Goal: Transaction & Acquisition: Purchase product/service

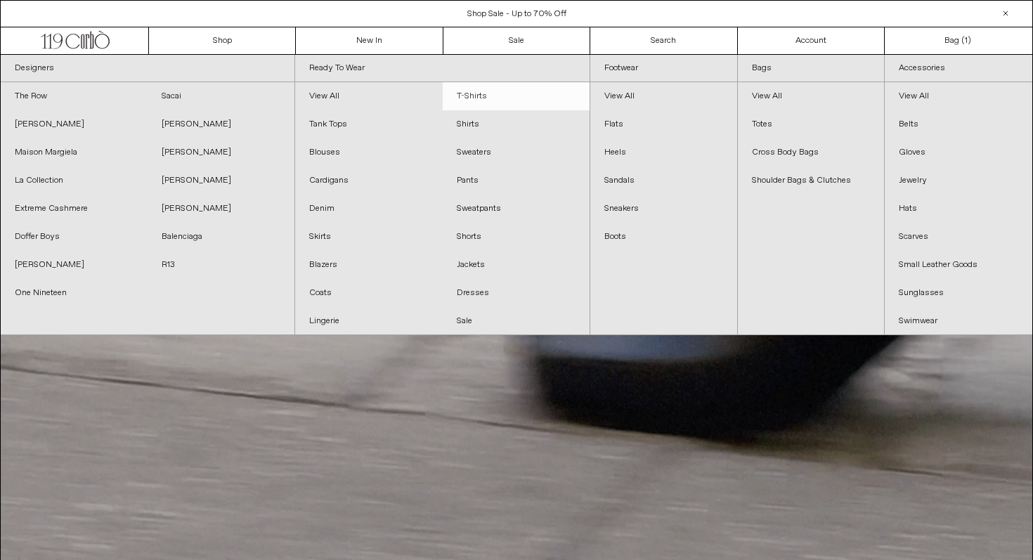
click at [465, 101] on link "T-Shirts" at bounding box center [516, 96] width 147 height 28
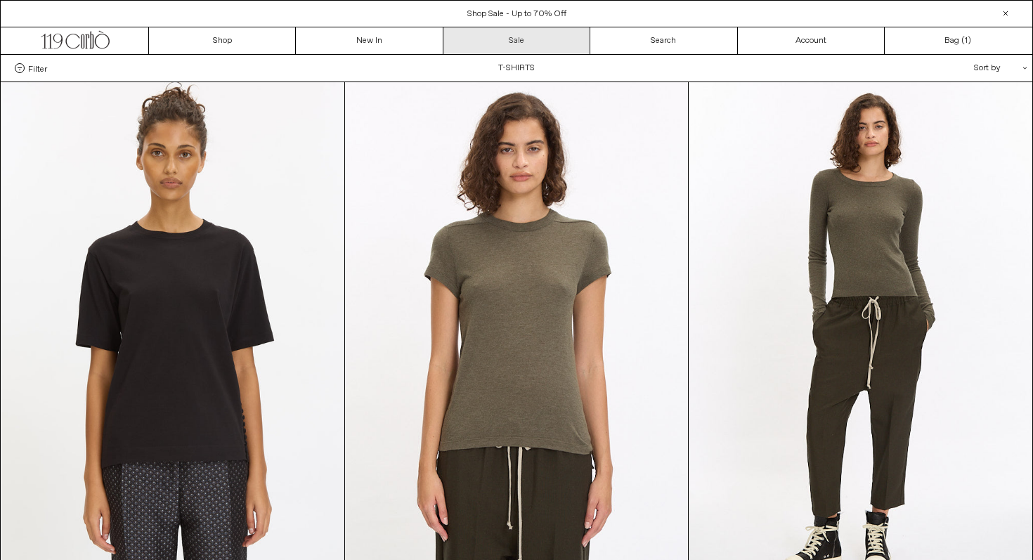
click at [517, 49] on link "Sale" at bounding box center [516, 40] width 147 height 27
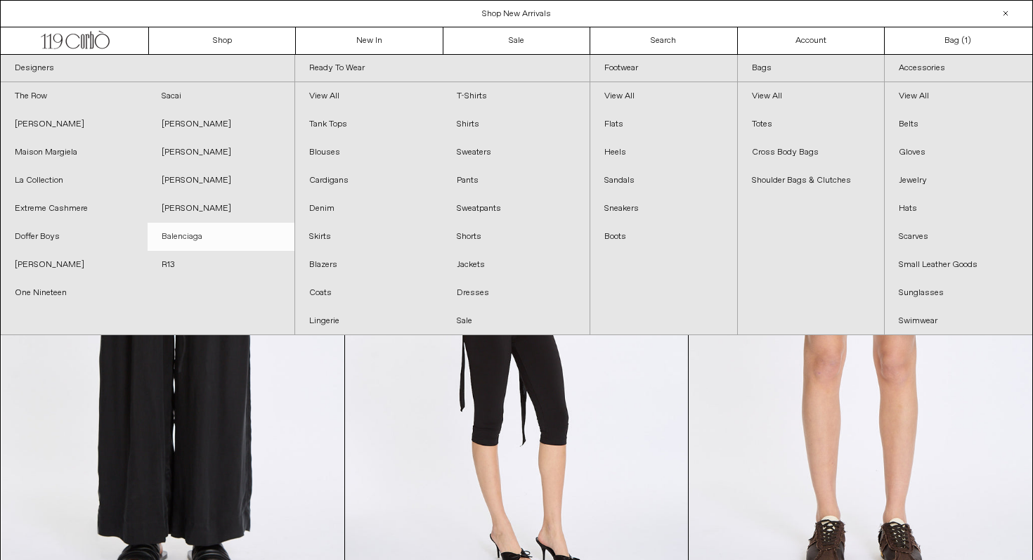
click at [224, 232] on link "Balenciaga" at bounding box center [221, 237] width 147 height 28
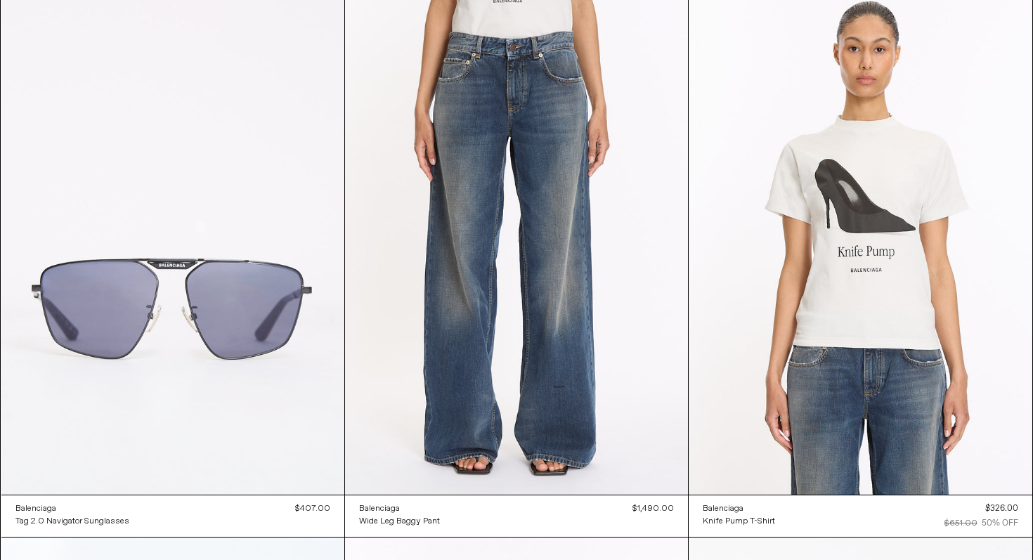
scroll to position [3438, 0]
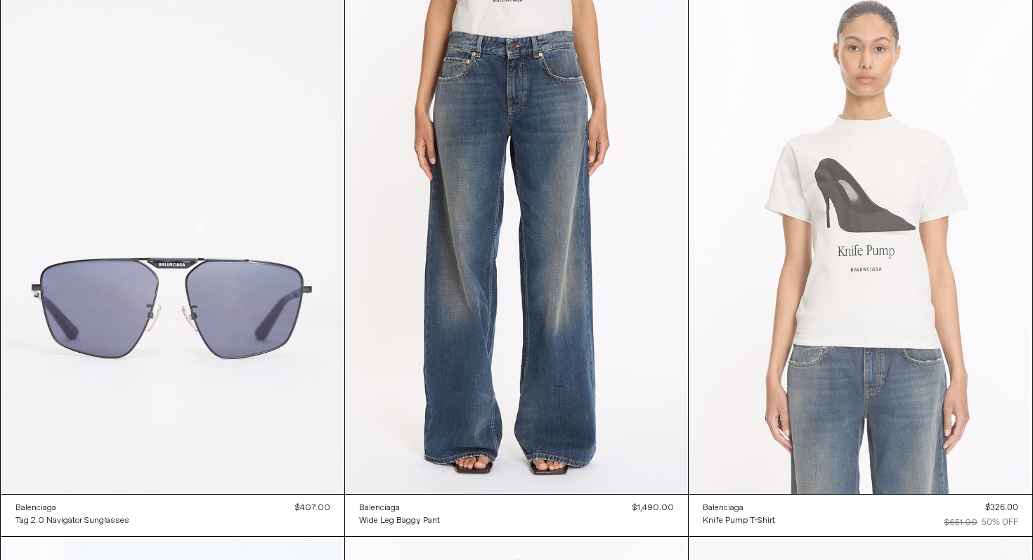
click at [931, 218] on at bounding box center [860, 236] width 343 height 515
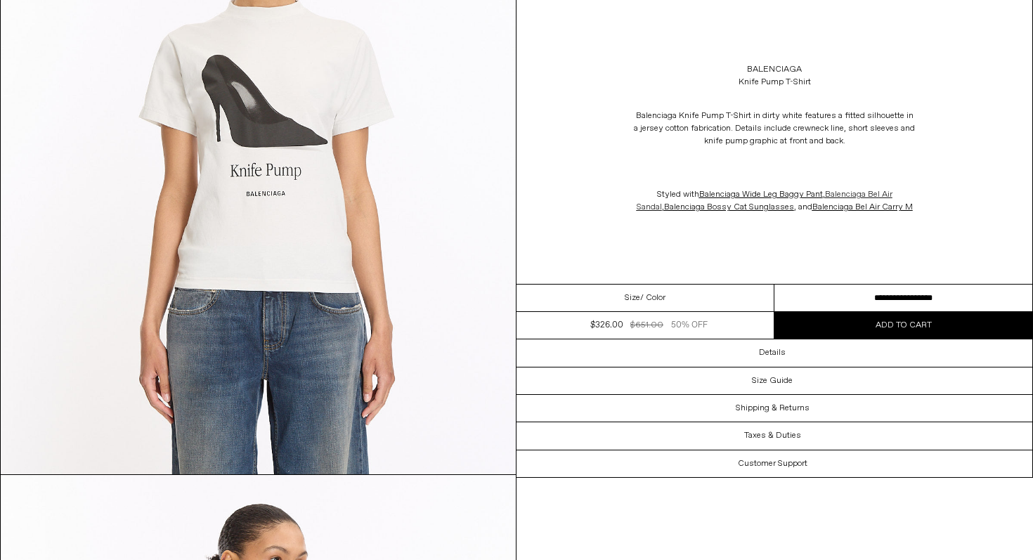
scroll to position [405, 0]
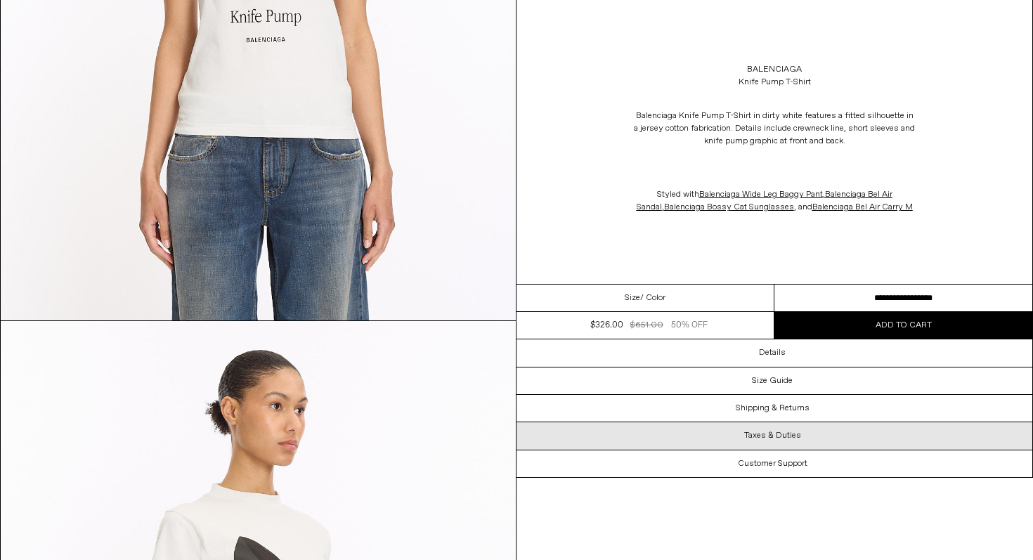
click at [814, 438] on div "Taxes & Duties" at bounding box center [774, 435] width 516 height 27
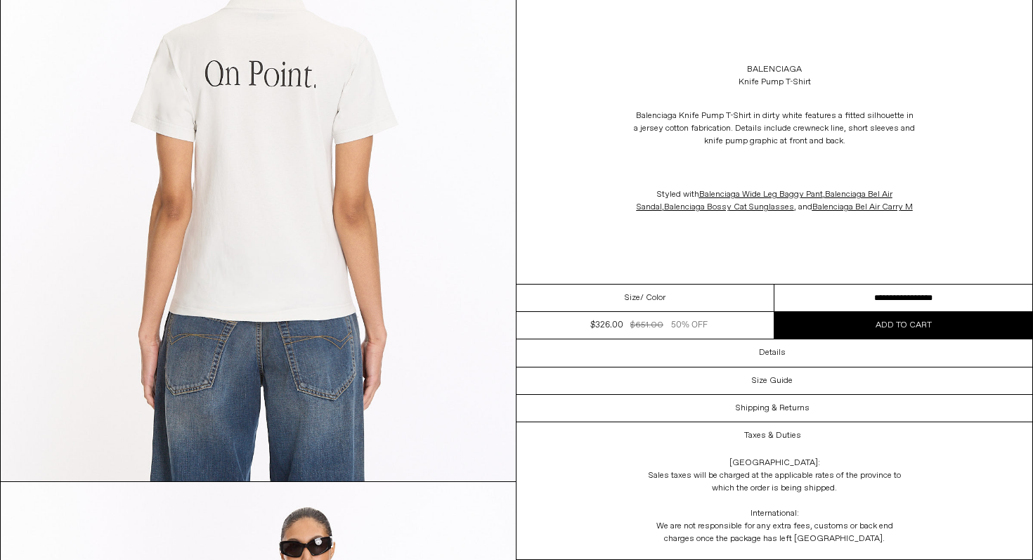
scroll to position [1520, 0]
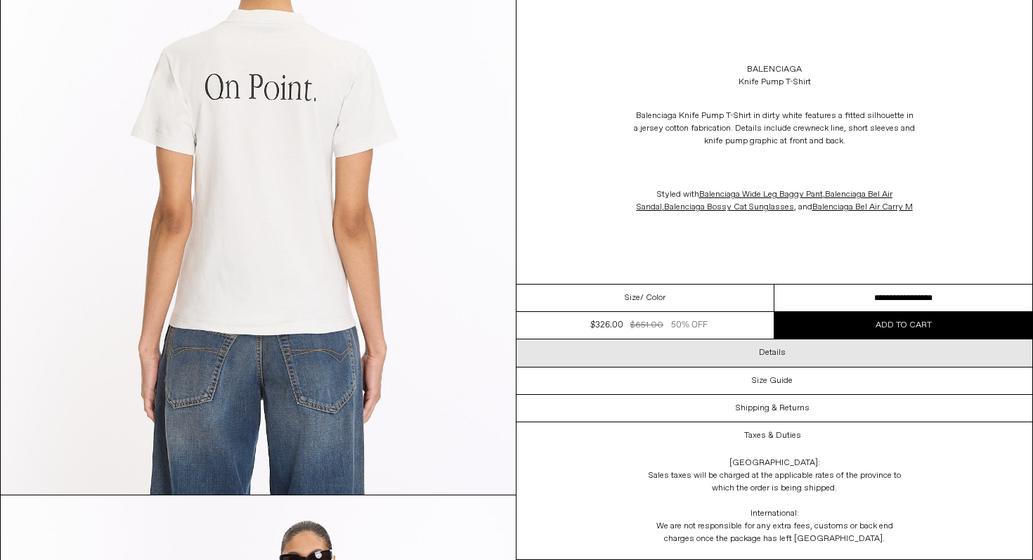
click at [798, 351] on div "Details" at bounding box center [774, 352] width 516 height 27
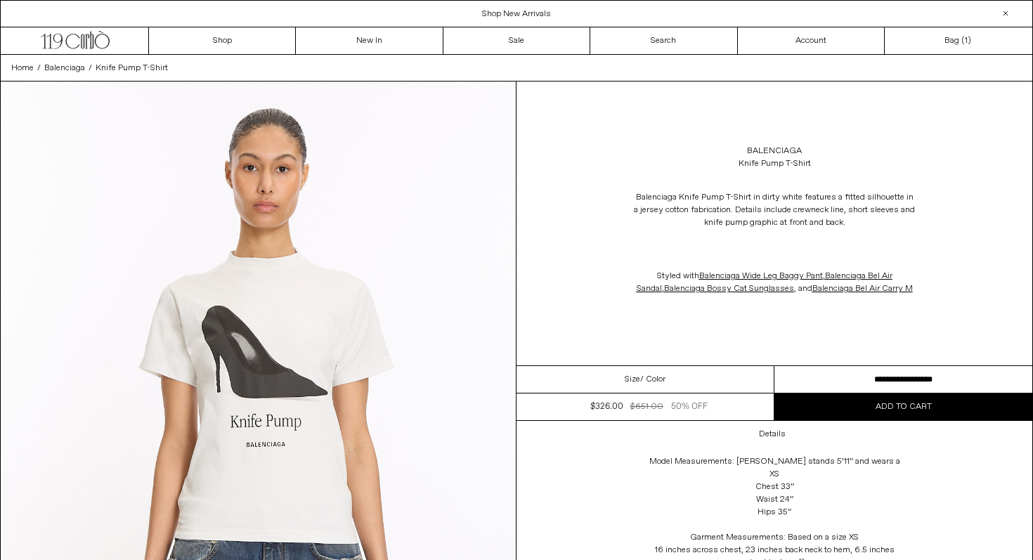
scroll to position [32, 0]
